Goal: Obtain resource: Download file/media

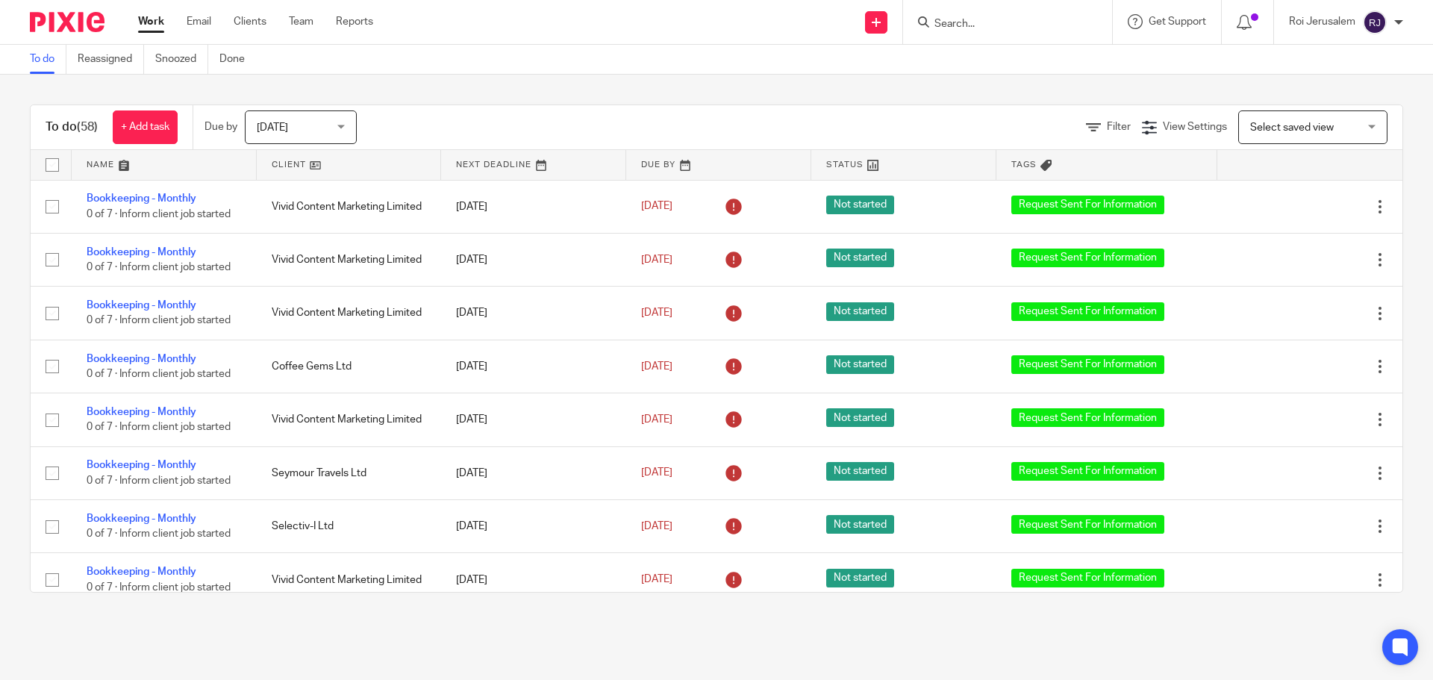
click at [973, 28] on input "Search" at bounding box center [1000, 24] width 134 height 13
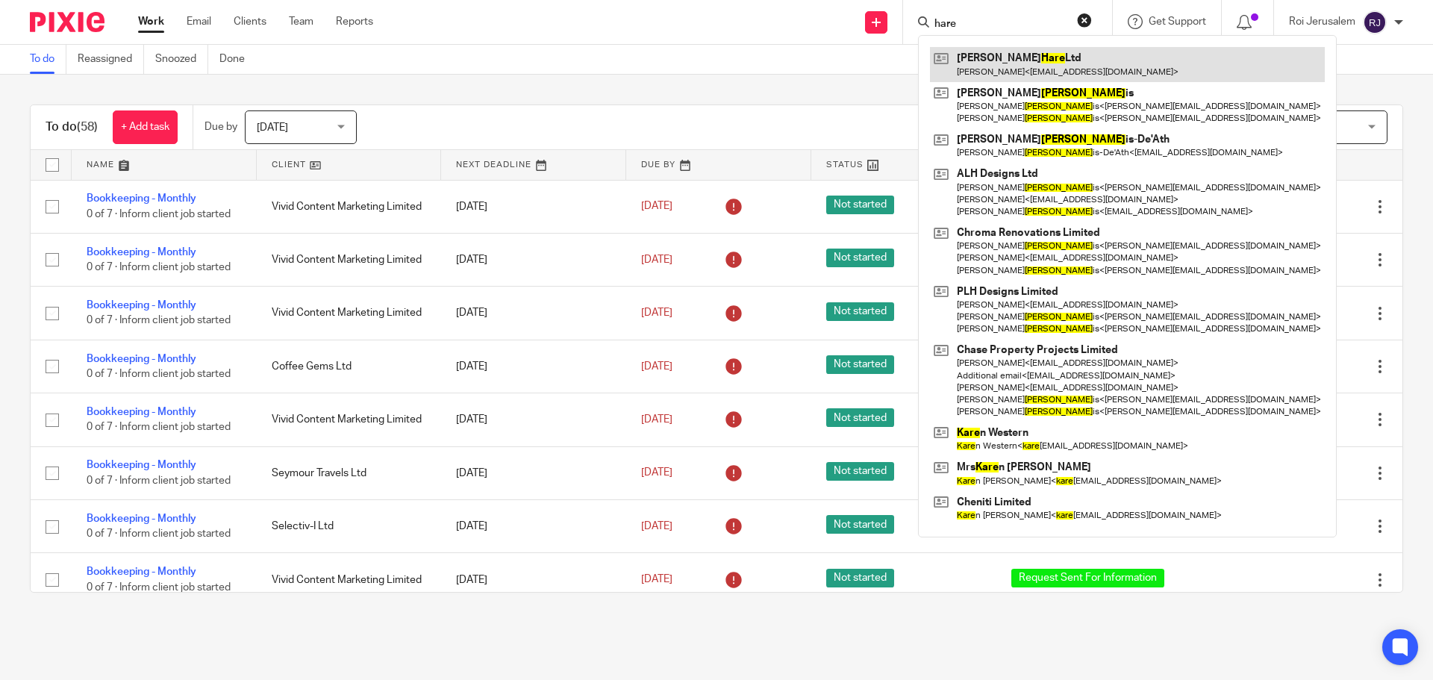
type input "hare"
click at [992, 69] on link at bounding box center [1127, 64] width 395 height 34
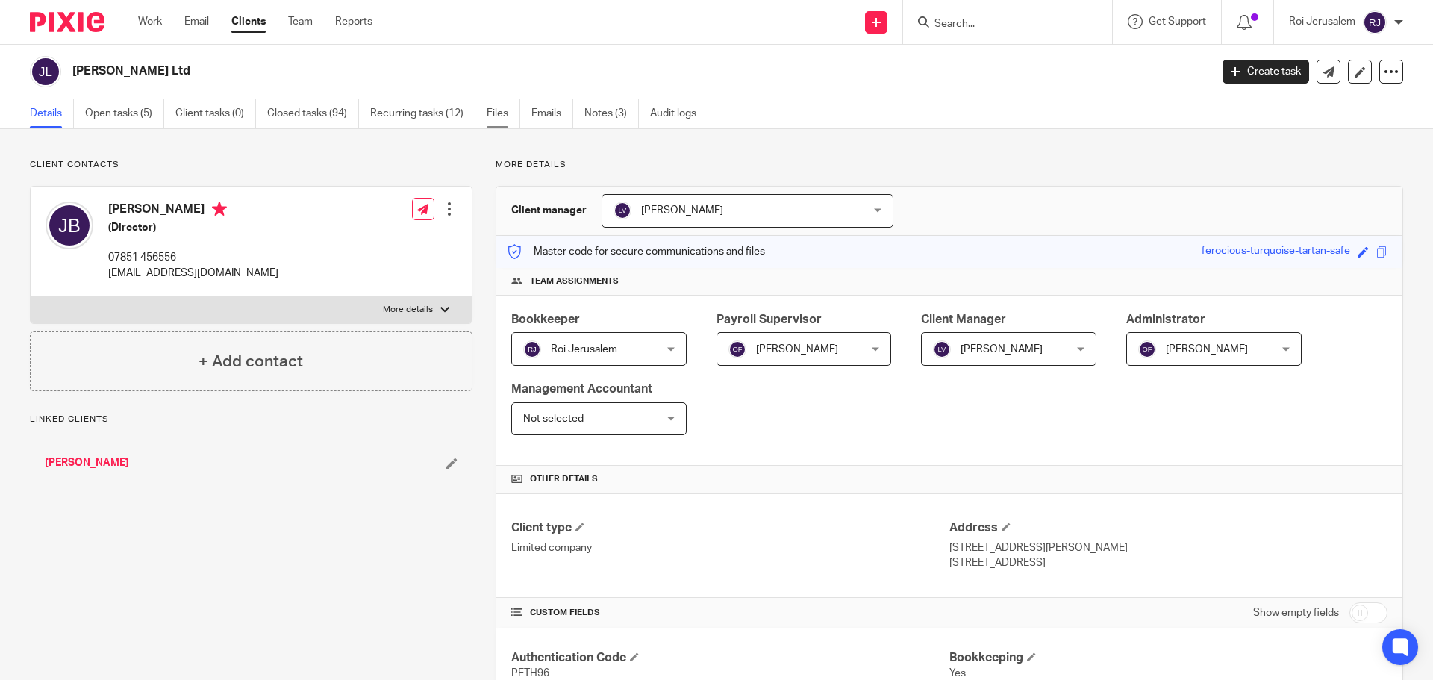
click at [506, 123] on link "Files" at bounding box center [504, 113] width 34 height 29
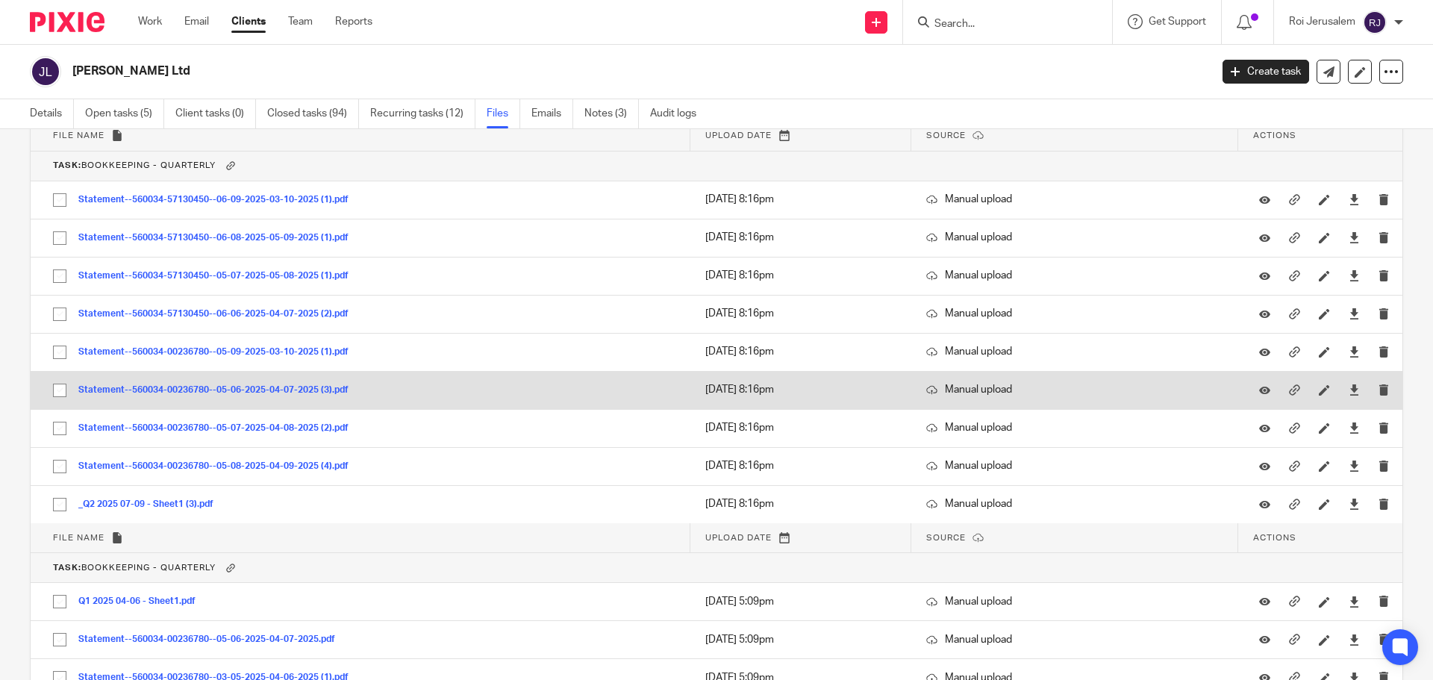
scroll to position [38023, 0]
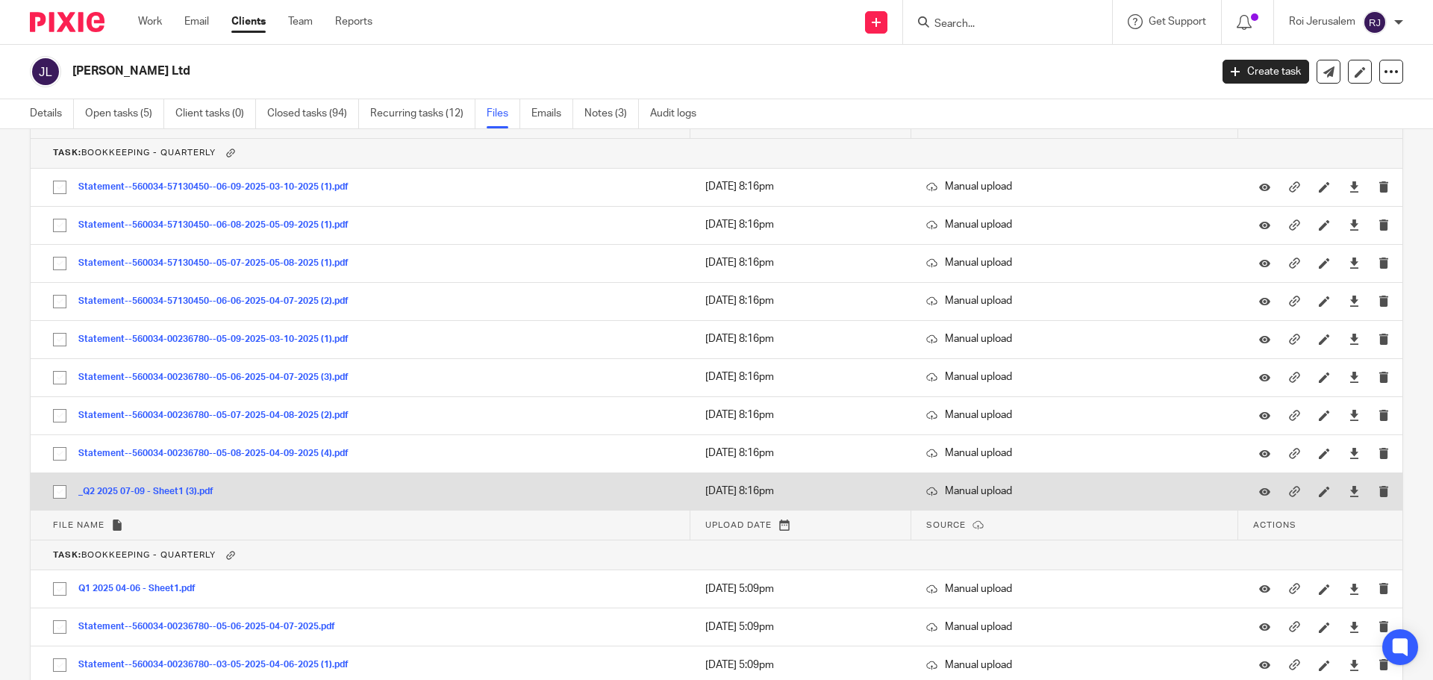
click at [190, 490] on button "_Q2 2025 07-09 - Sheet1 (3).pdf" at bounding box center [151, 492] width 146 height 10
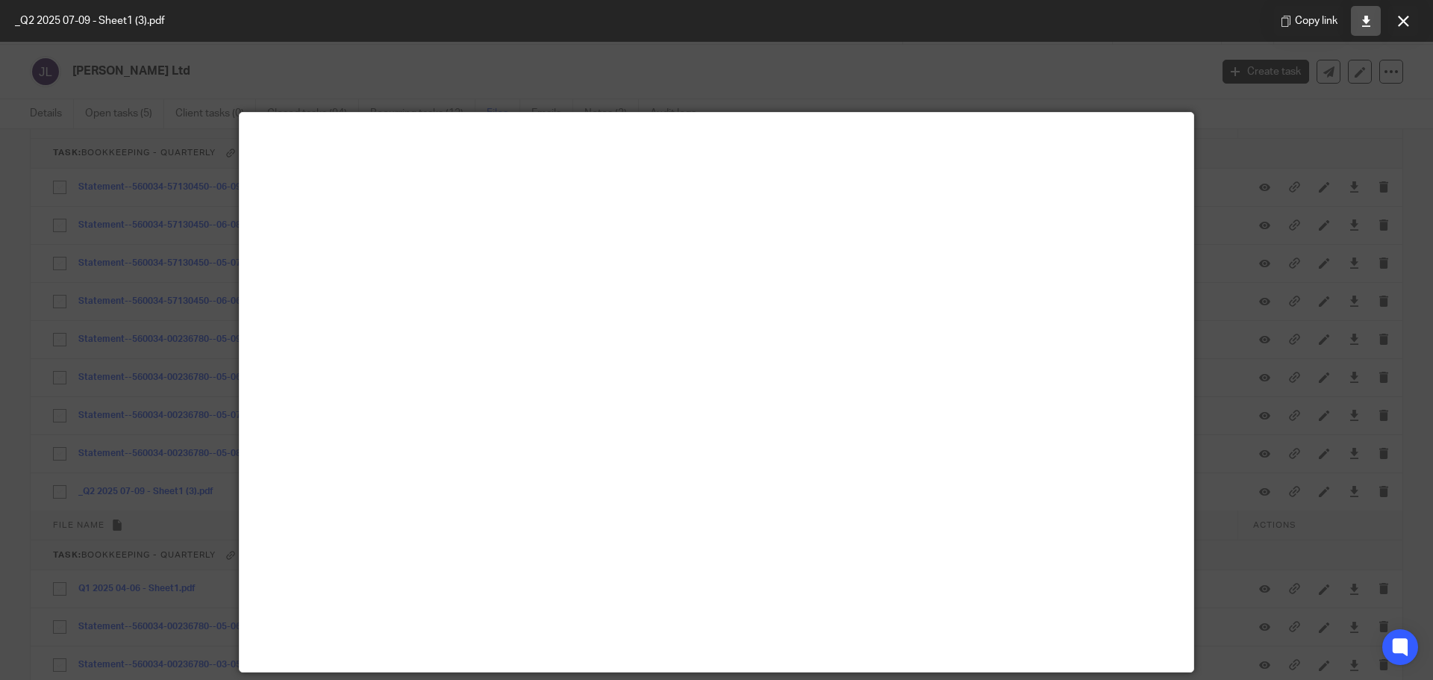
click at [1365, 25] on icon at bounding box center [1366, 21] width 11 height 11
